Goal: Check status: Check status

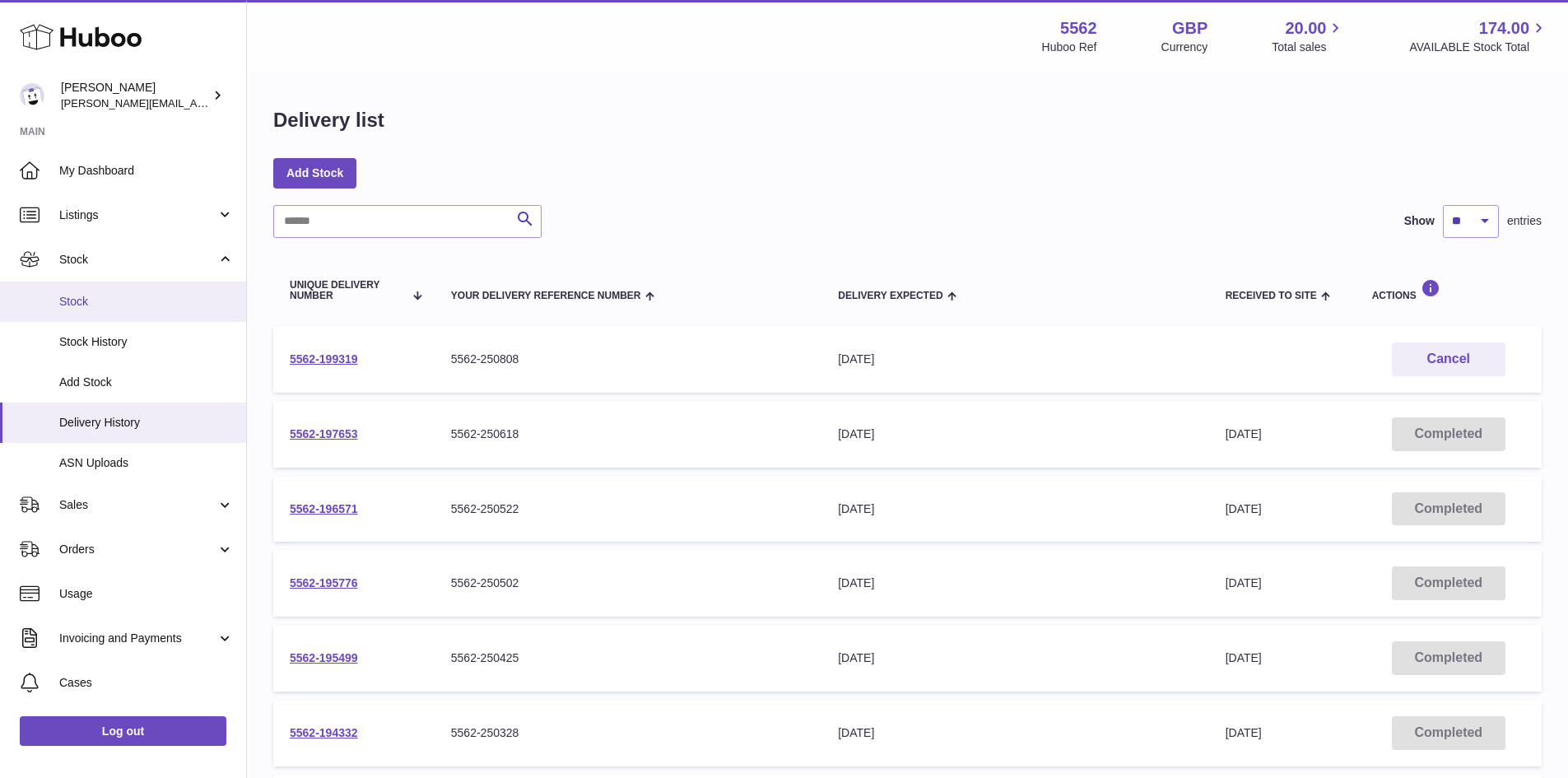
click at [103, 302] on span "Stock" at bounding box center [146, 301] width 174 height 16
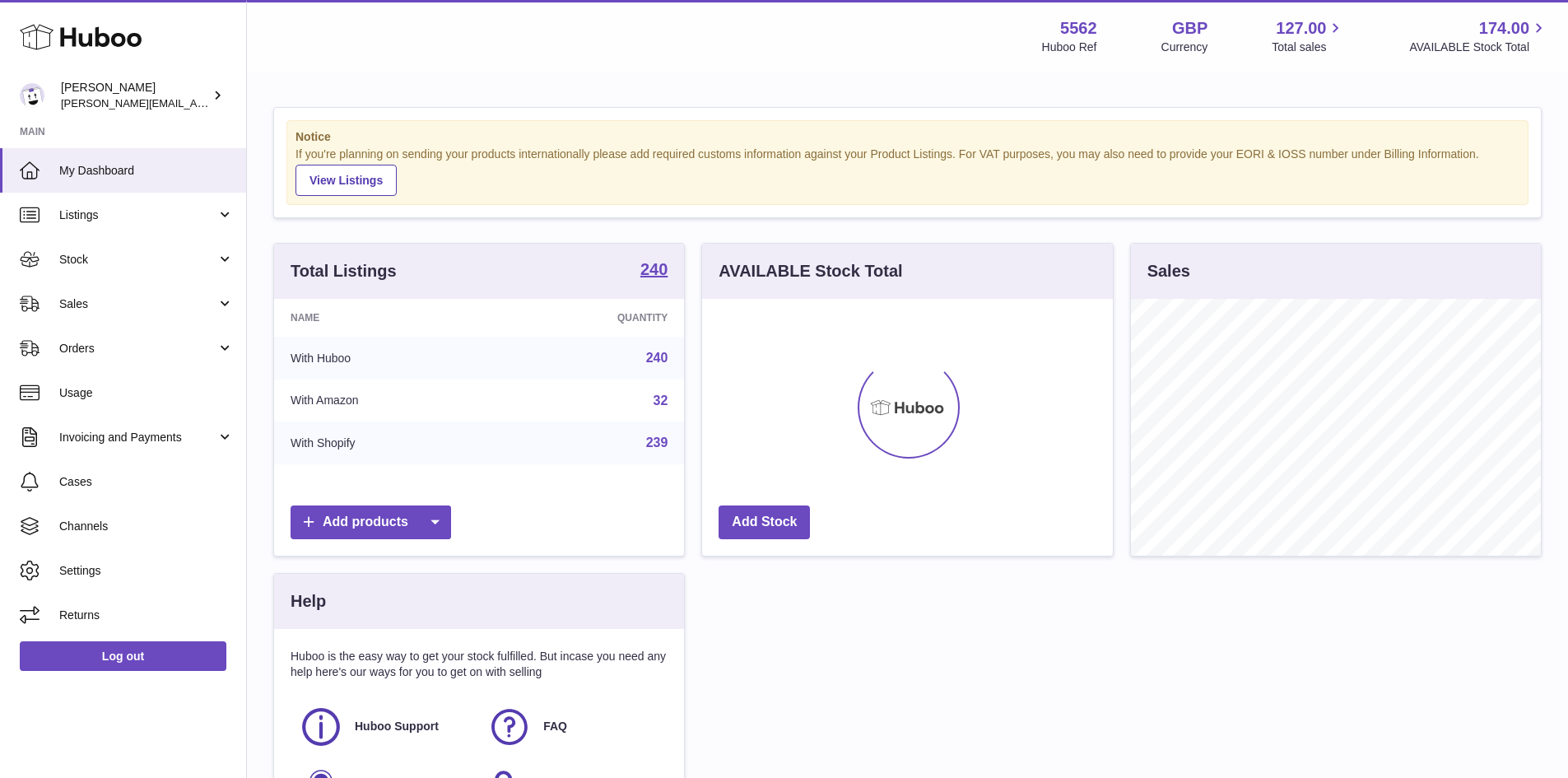
scroll to position [257, 411]
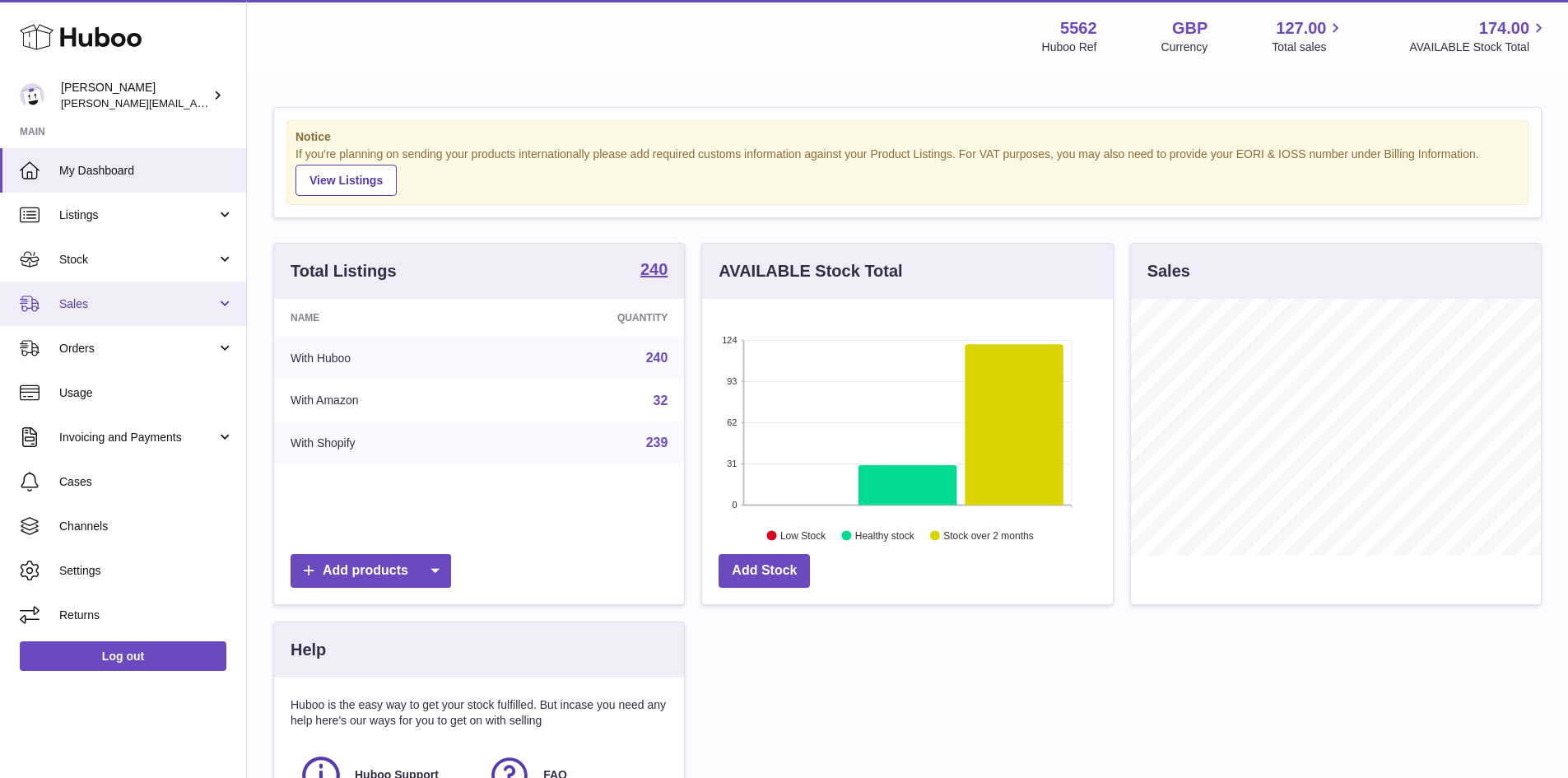
click at [84, 292] on link "Sales" at bounding box center [123, 304] width 246 height 45
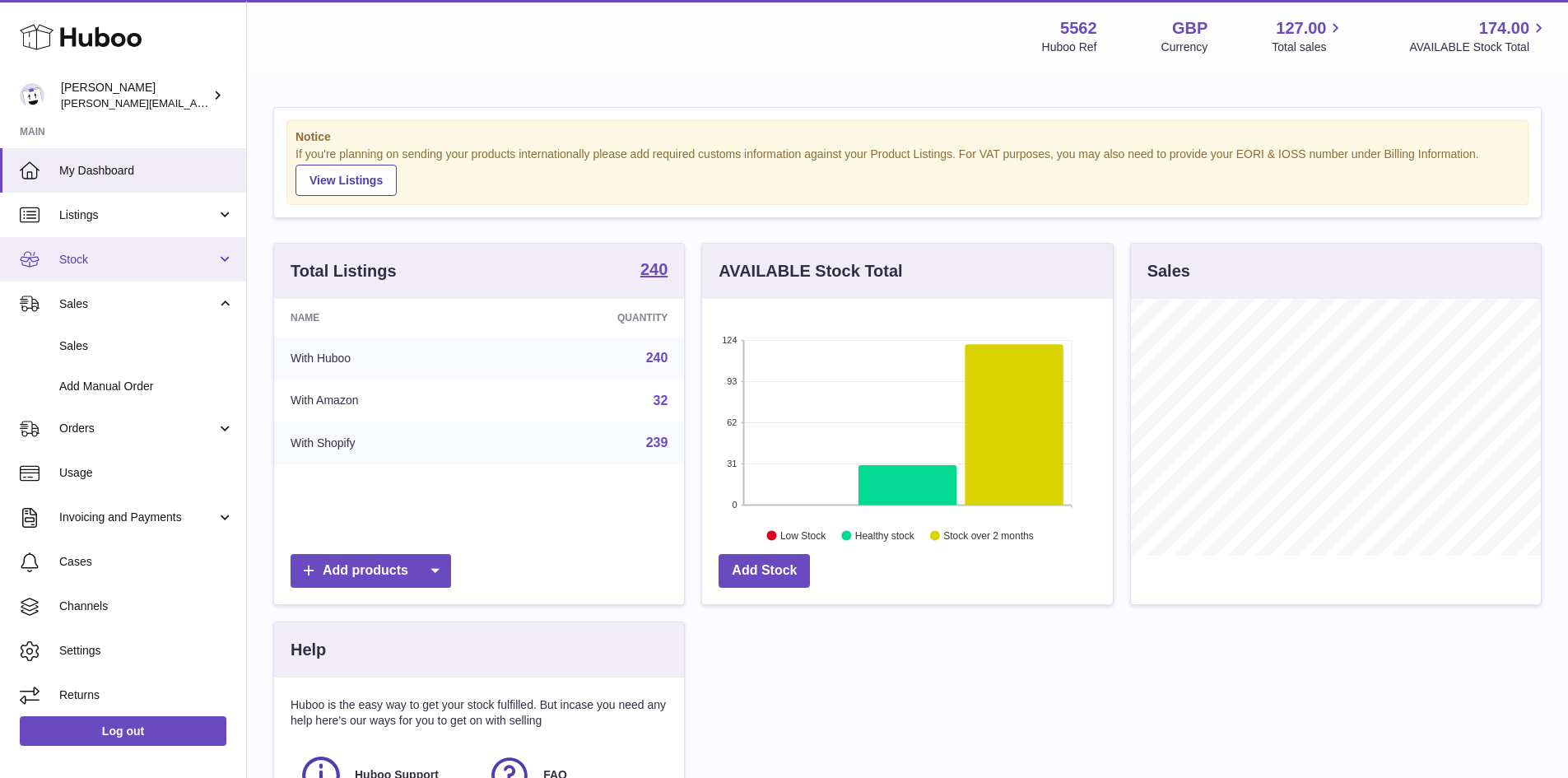
click at [87, 267] on link "Stock" at bounding box center [123, 259] width 246 height 45
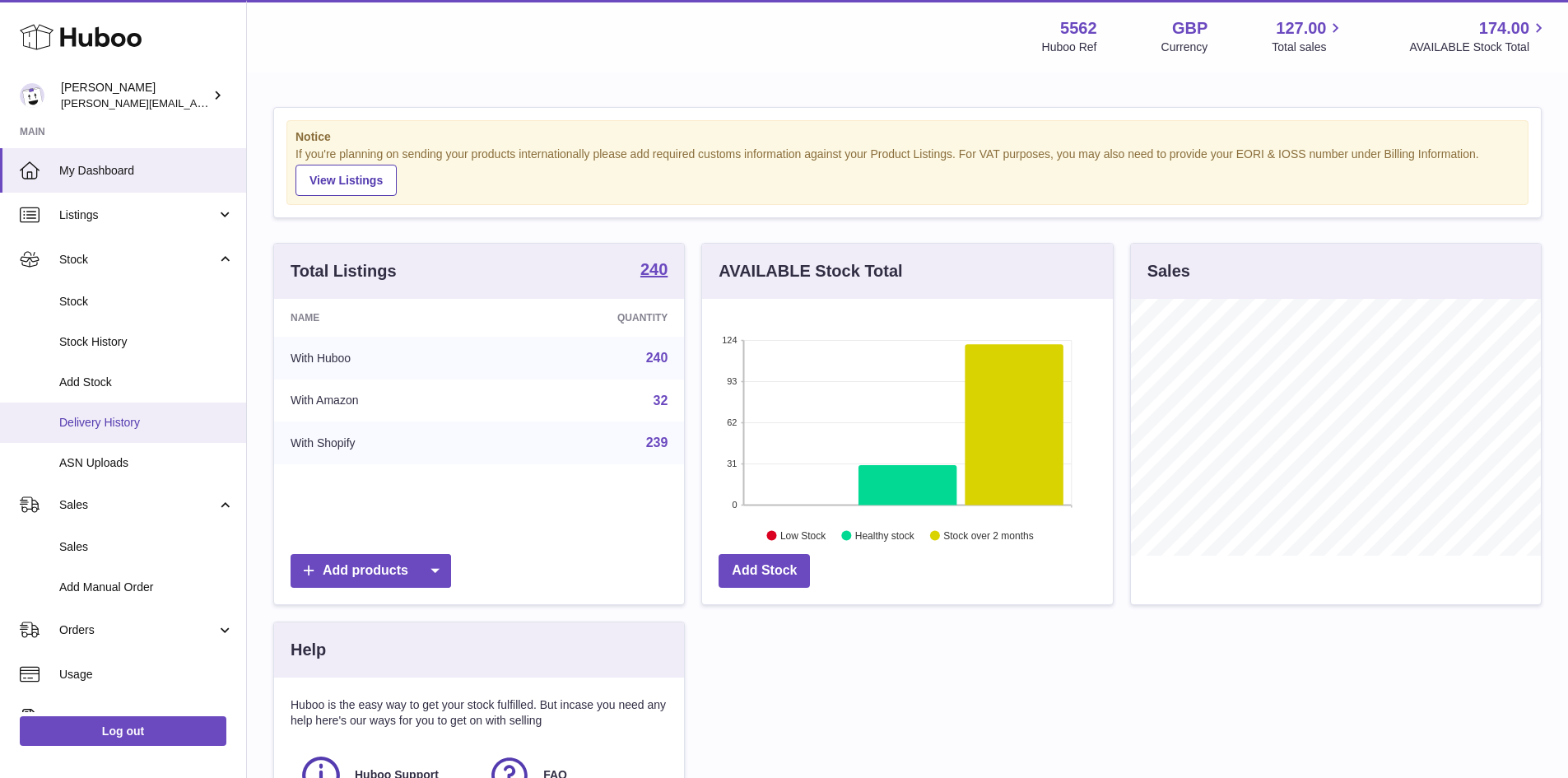
click at [110, 424] on span "Delivery History" at bounding box center [146, 422] width 174 height 16
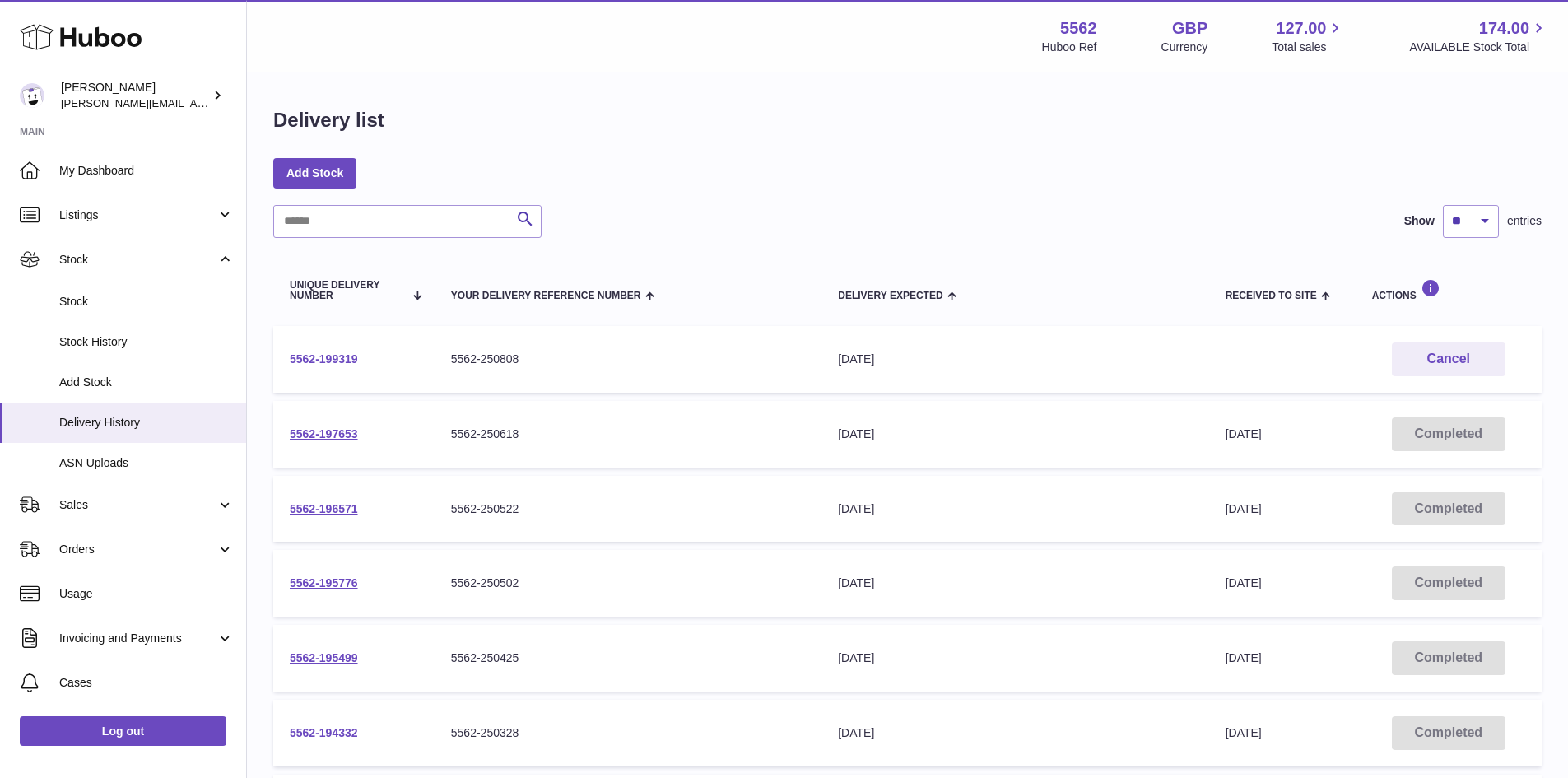
click at [326, 357] on link "5562-199319" at bounding box center [323, 359] width 68 height 13
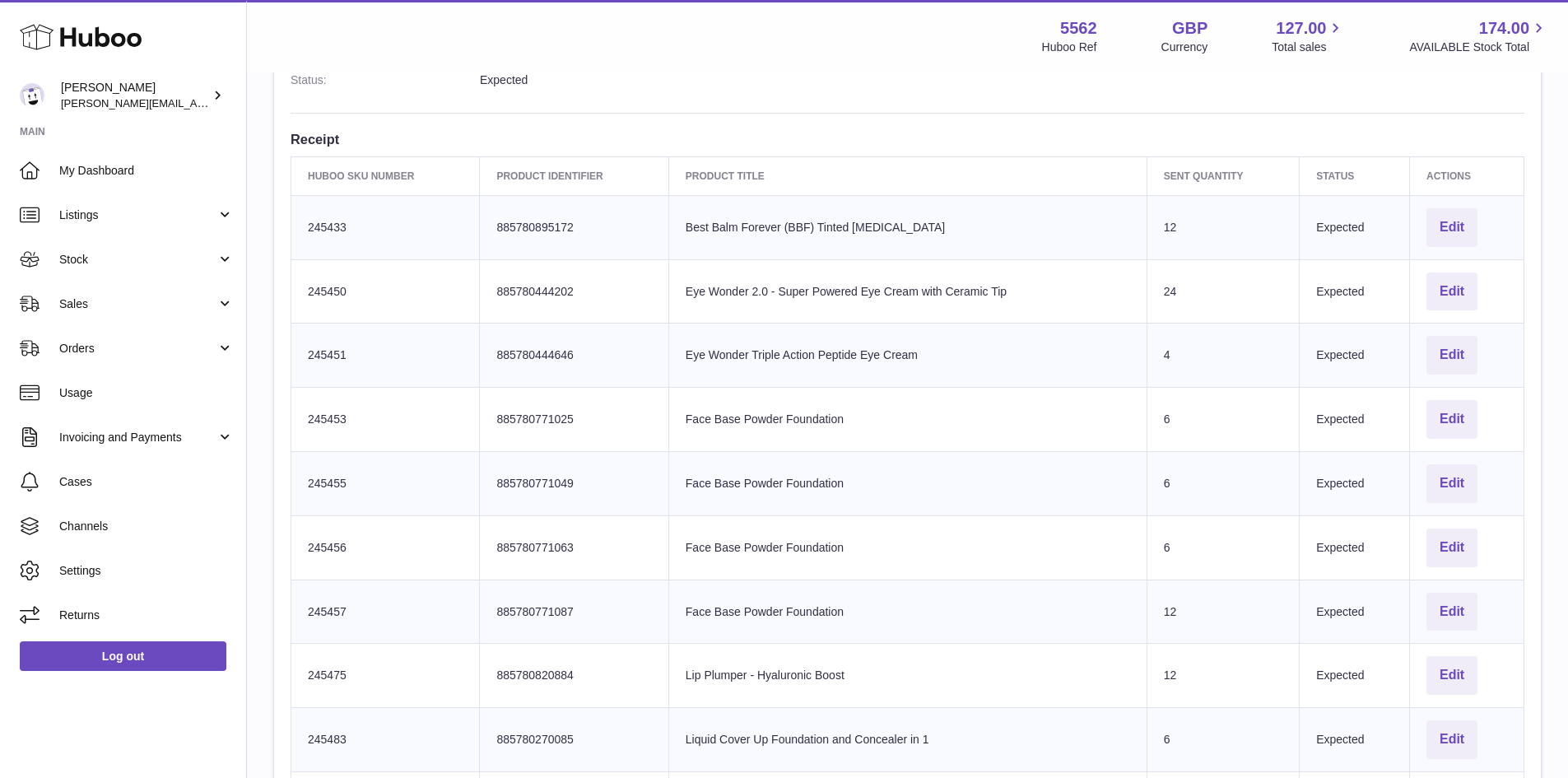
scroll to position [165, 0]
